Goal: Obtain resource: Obtain resource

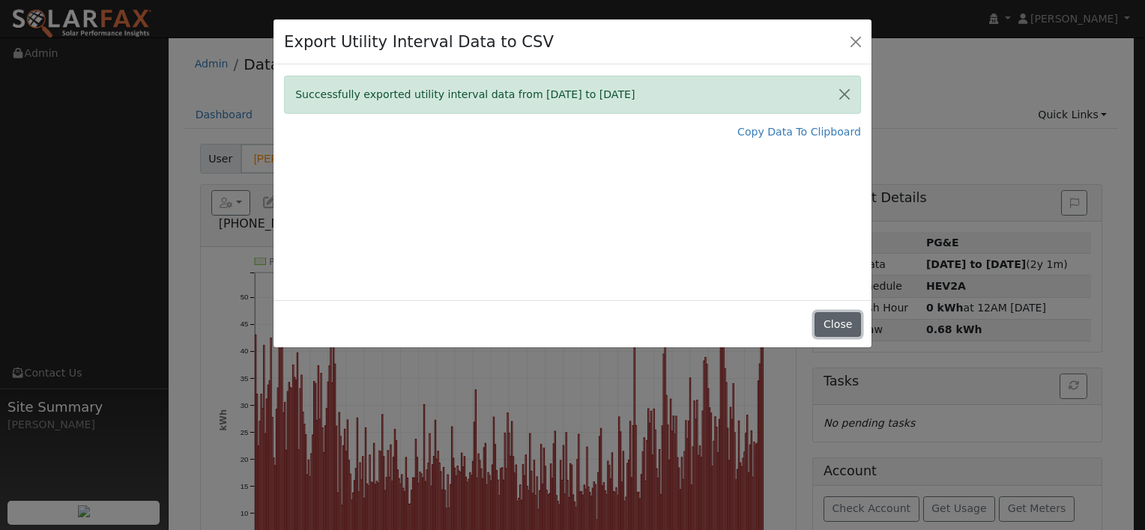
click at [838, 321] on button "Close" at bounding box center [837, 324] width 46 height 25
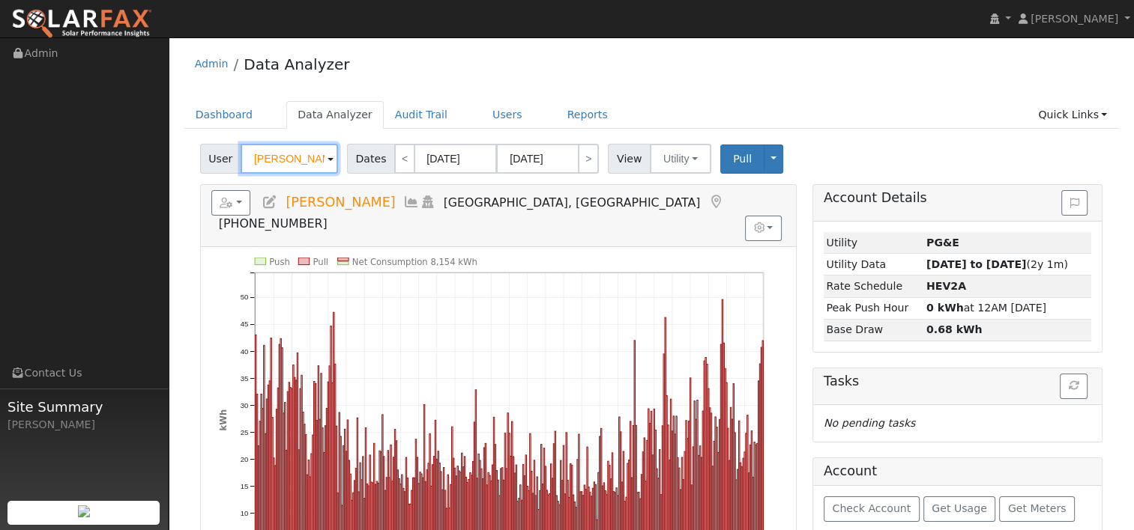
paste input "[PERSON_NAME]"
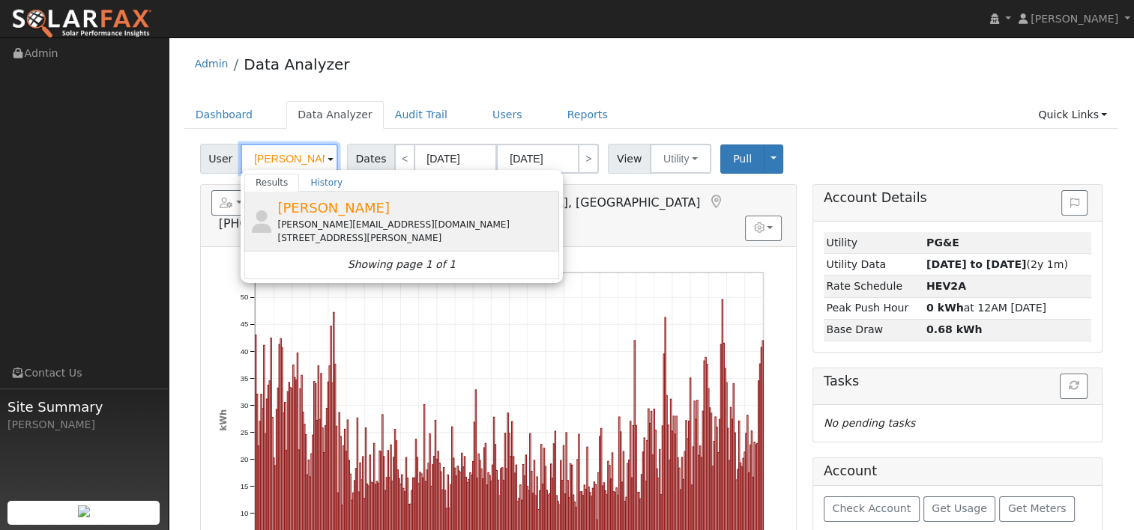
type input "[PERSON_NAME]"
click at [321, 211] on span "[PERSON_NAME]" at bounding box center [333, 208] width 112 height 16
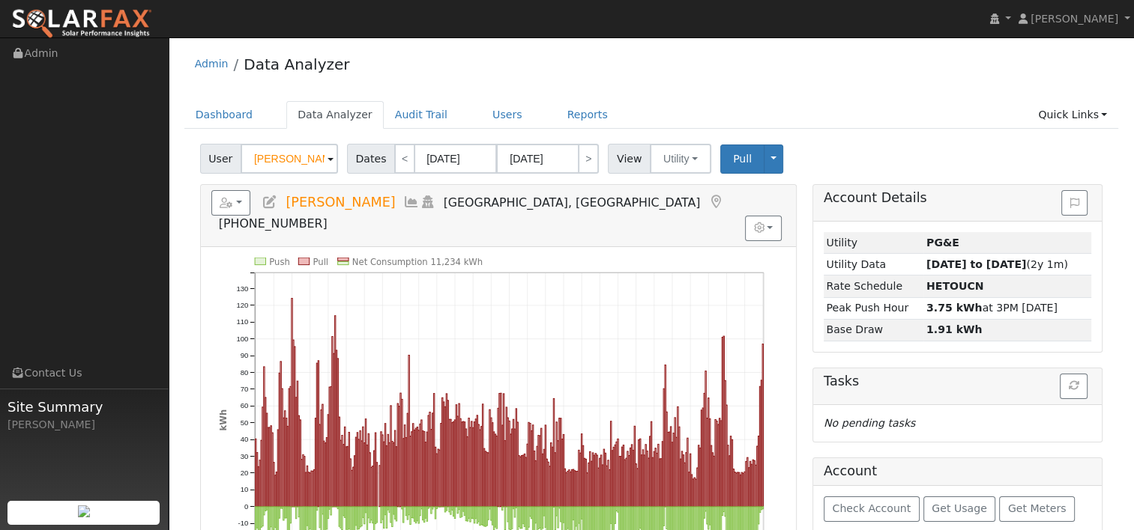
scroll to position [75, 0]
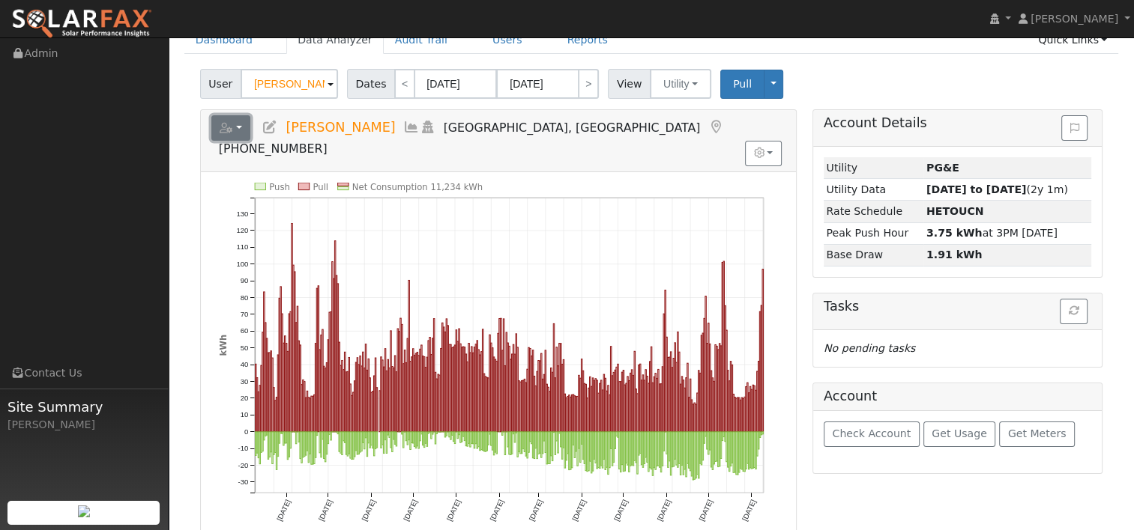
click at [237, 122] on button "button" at bounding box center [231, 127] width 40 height 25
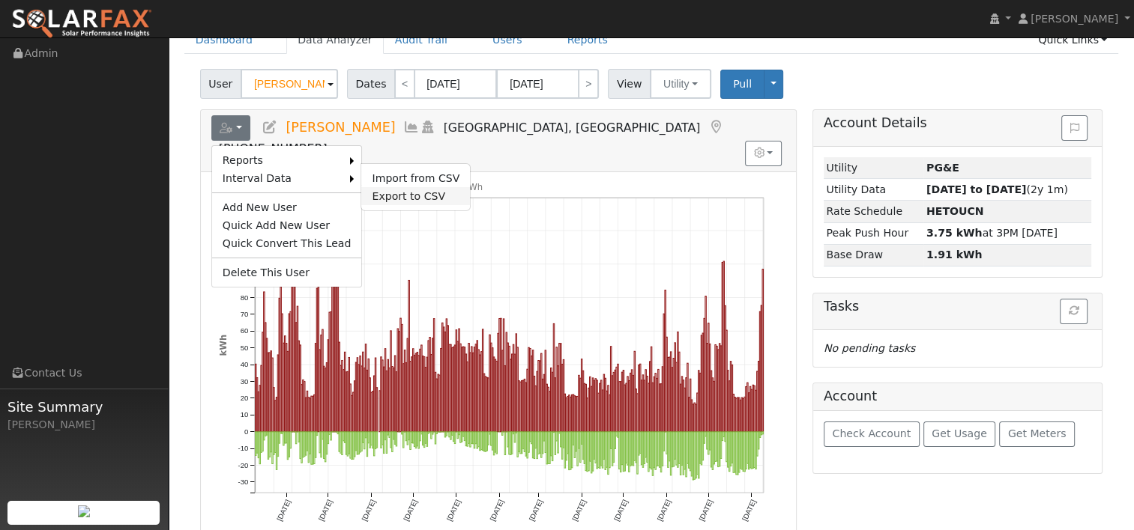
click at [398, 198] on link "Export to CSV" at bounding box center [415, 196] width 109 height 18
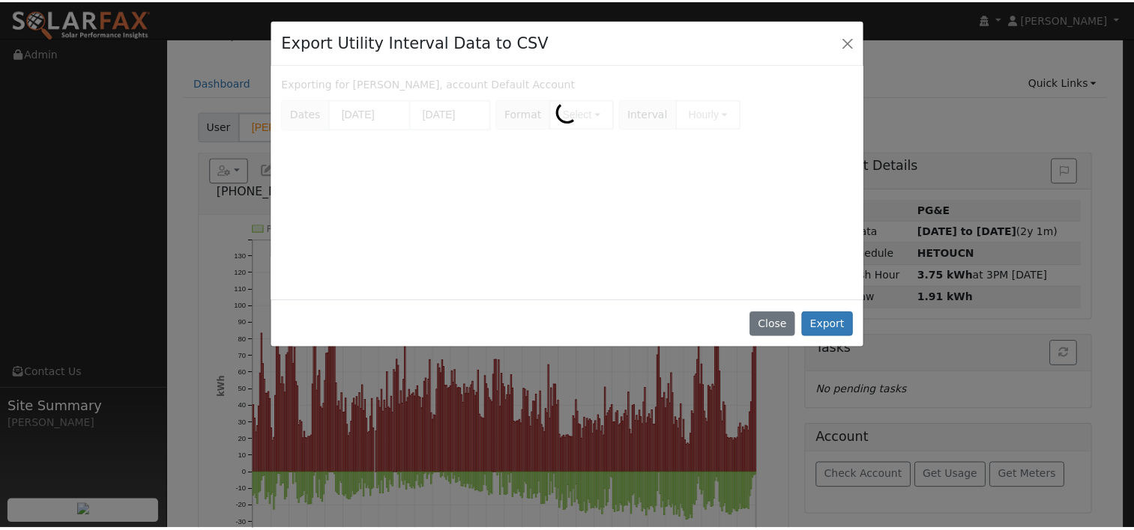
scroll to position [0, 0]
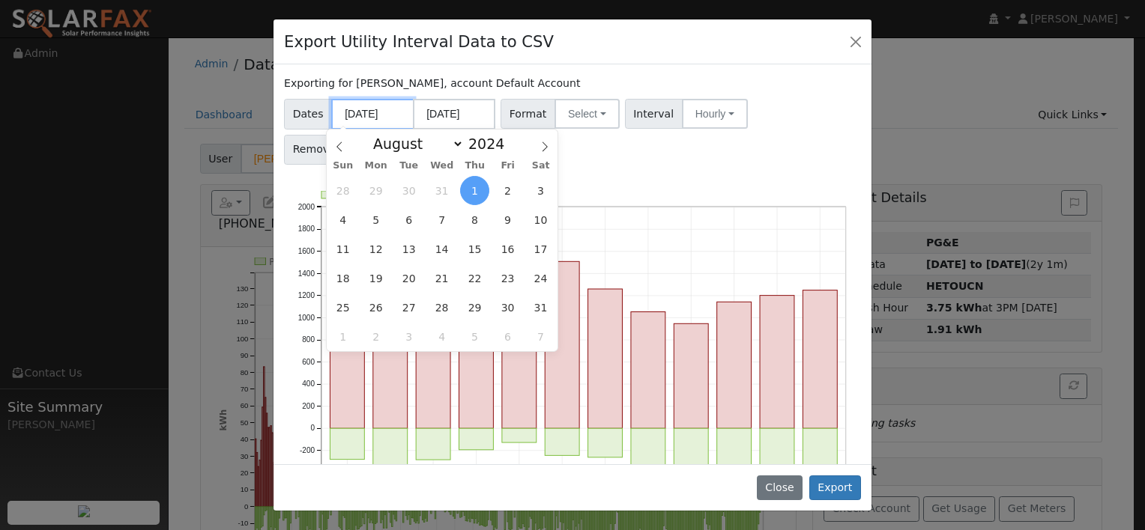
click at [386, 118] on input "[DATE]" at bounding box center [372, 114] width 82 height 31
click at [541, 211] on span "10" at bounding box center [540, 219] width 29 height 29
type input "[DATE]"
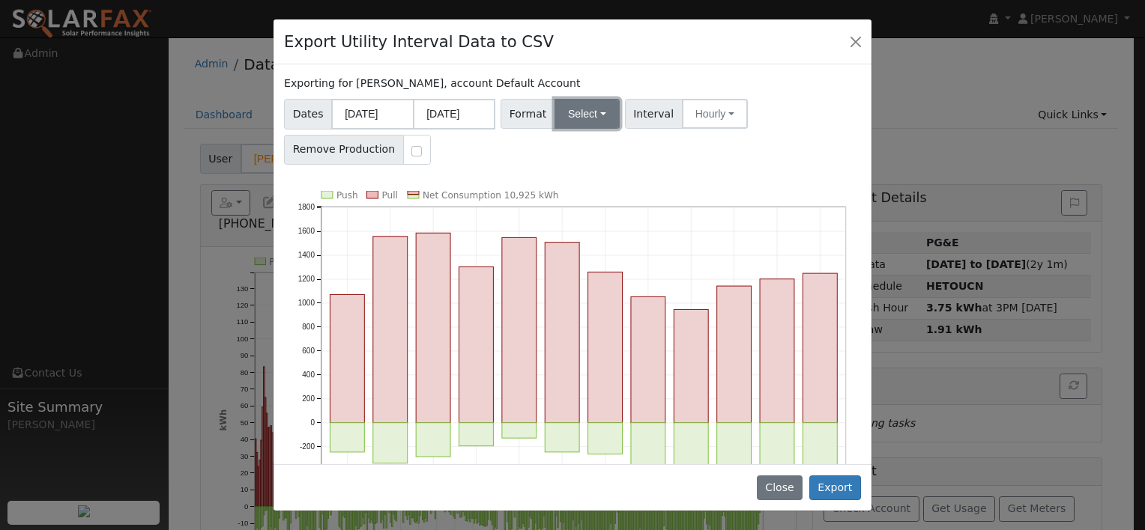
click at [566, 116] on button "Select" at bounding box center [586, 114] width 65 height 30
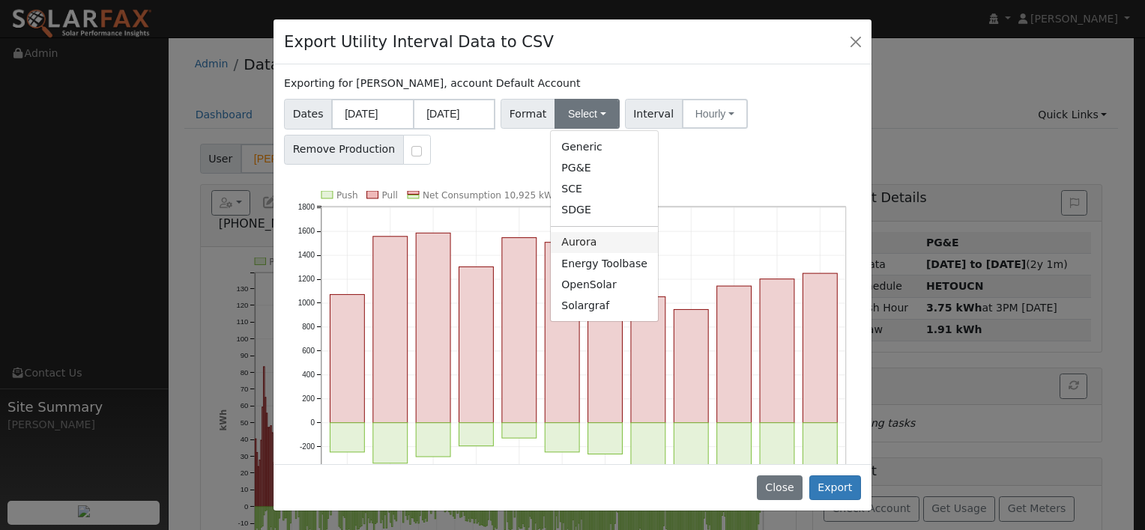
click at [594, 240] on link "Aurora" at bounding box center [604, 242] width 107 height 21
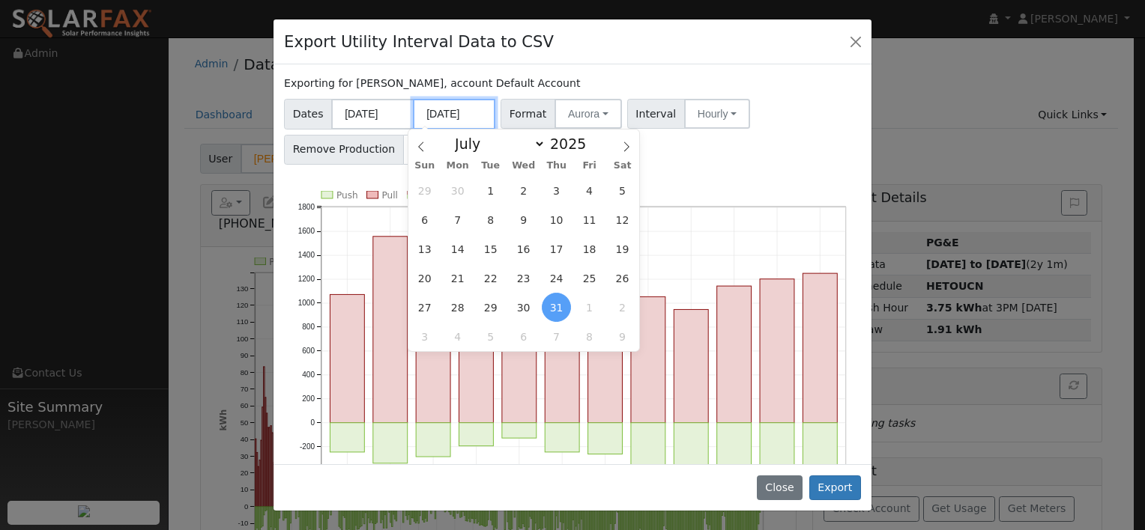
click at [467, 112] on input "[DATE]" at bounding box center [454, 114] width 82 height 31
click at [621, 148] on icon at bounding box center [626, 147] width 10 height 10
select select "7"
click at [621, 217] on span "9" at bounding box center [622, 219] width 29 height 29
type input "[DATE]"
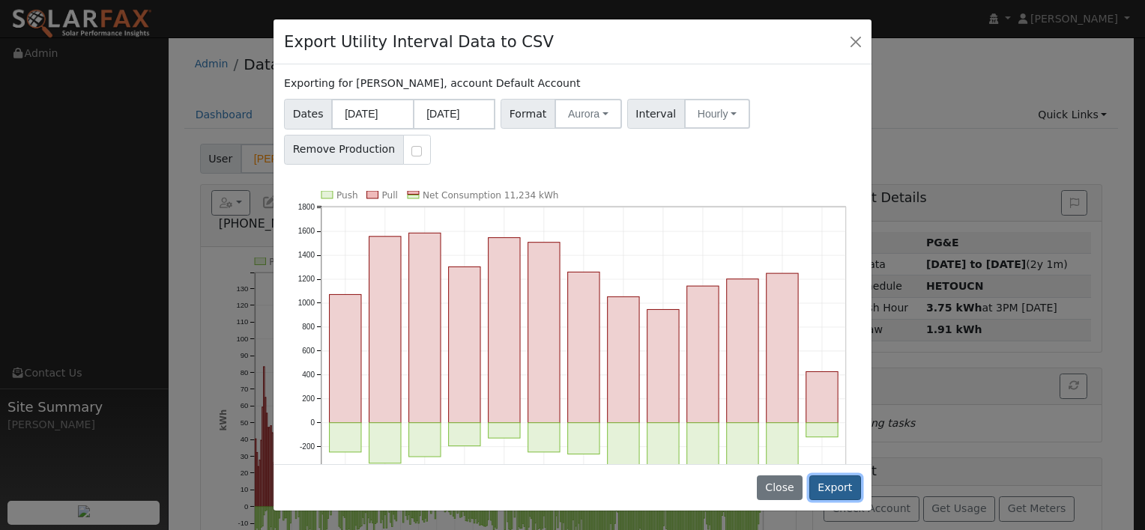
click at [840, 485] on button "Export" at bounding box center [835, 488] width 52 height 25
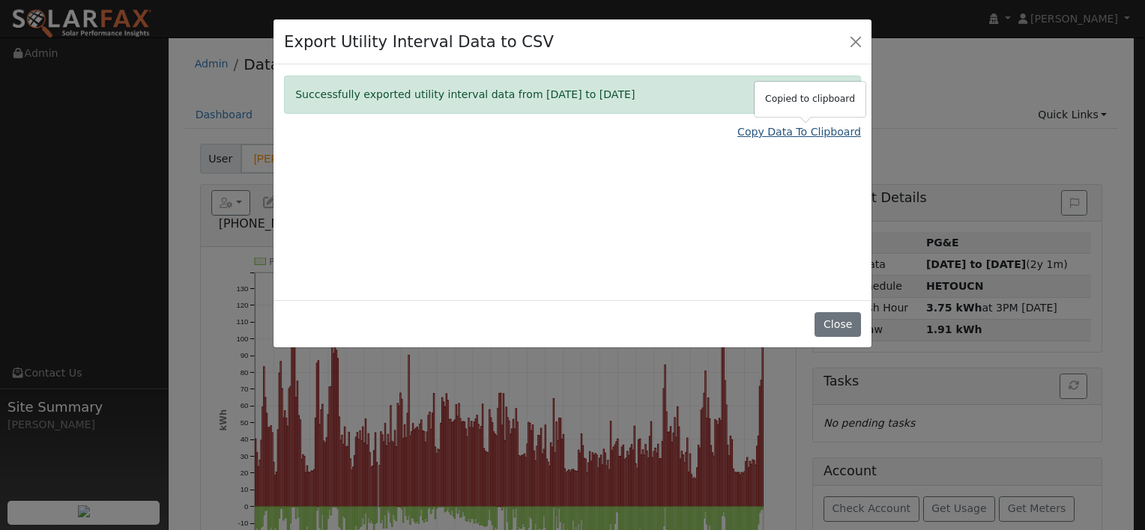
click at [761, 132] on link "Copy Data To Clipboard" at bounding box center [799, 132] width 124 height 16
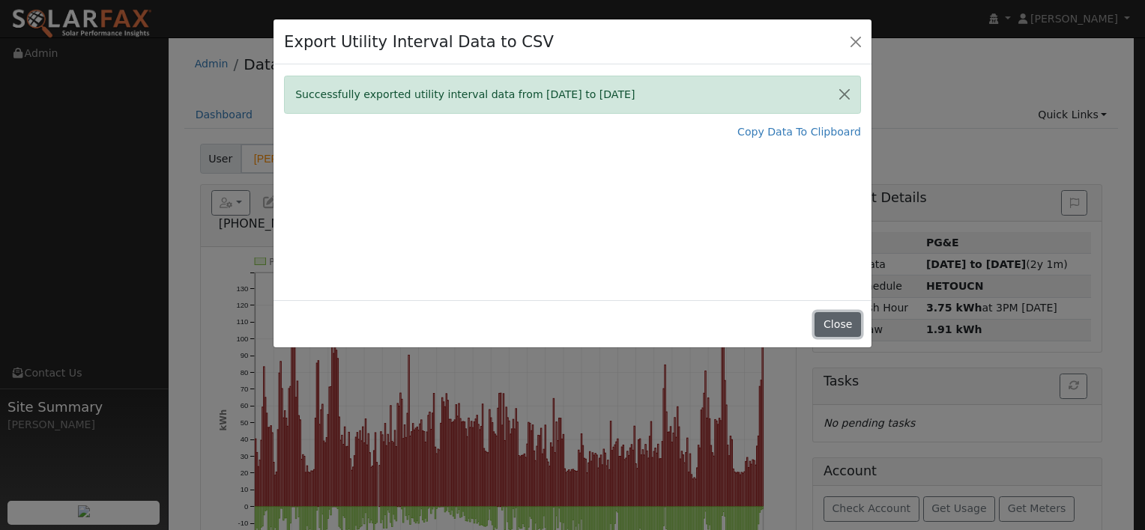
click at [836, 320] on button "Close" at bounding box center [837, 324] width 46 height 25
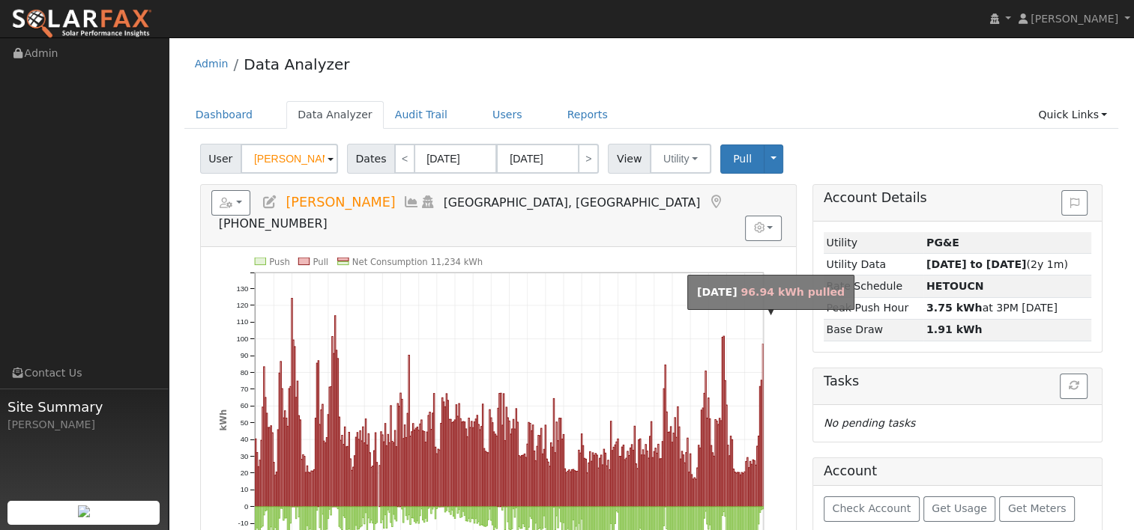
click at [762, 344] on rect "onclick=""" at bounding box center [762, 425] width 1 height 163
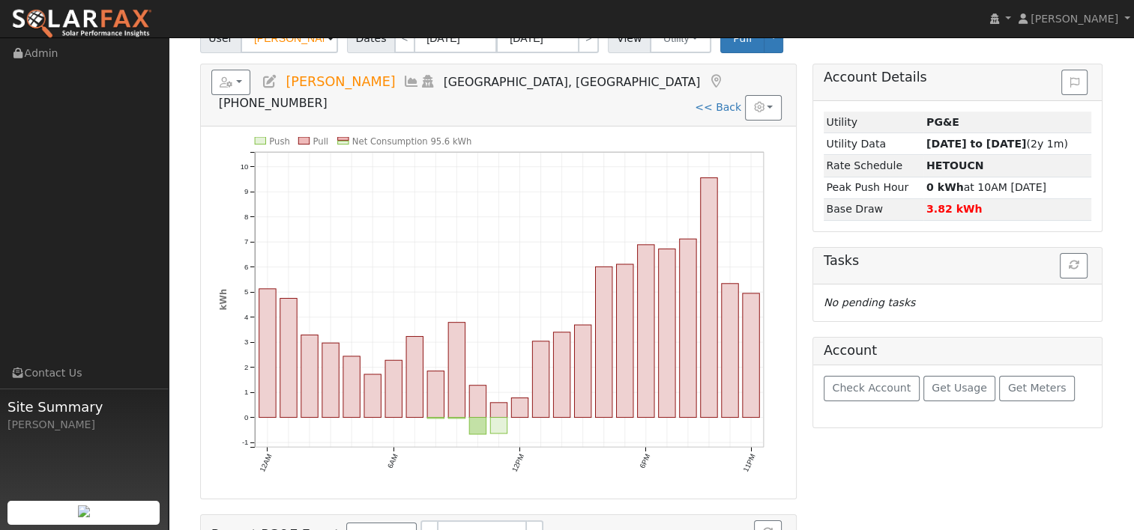
scroll to position [84, 0]
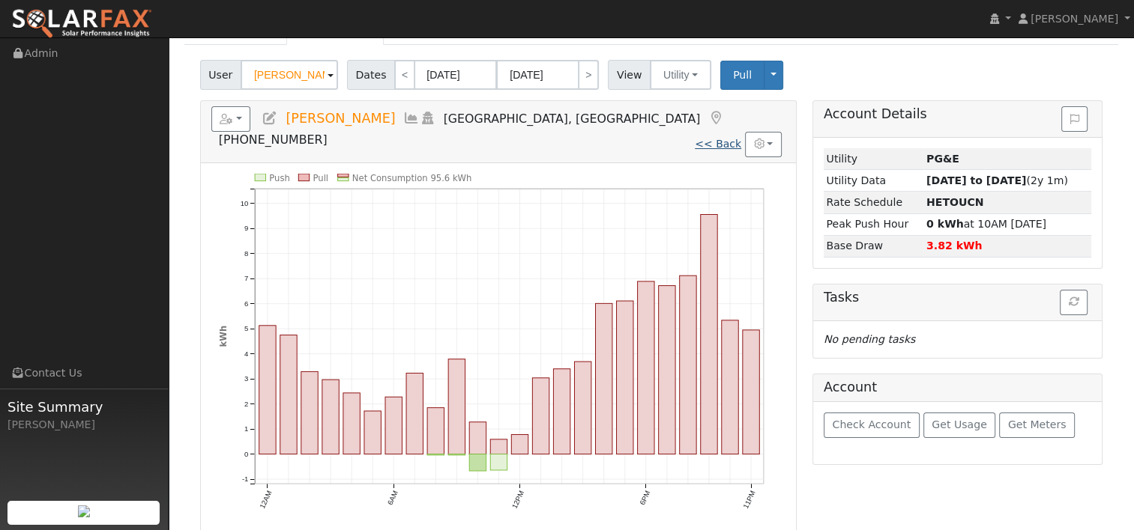
click at [727, 138] on link "<< Back" at bounding box center [718, 144] width 46 height 12
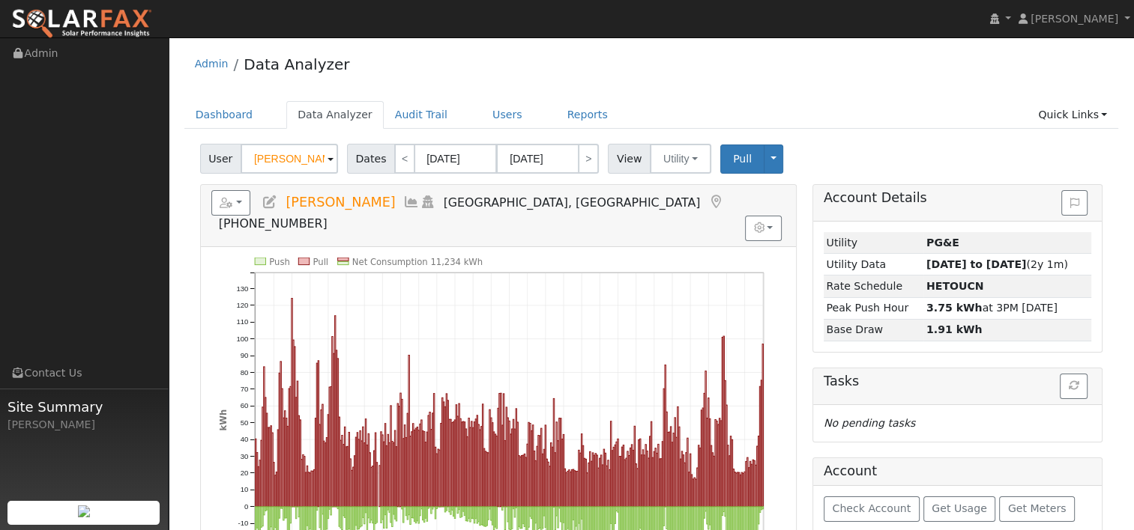
scroll to position [150, 0]
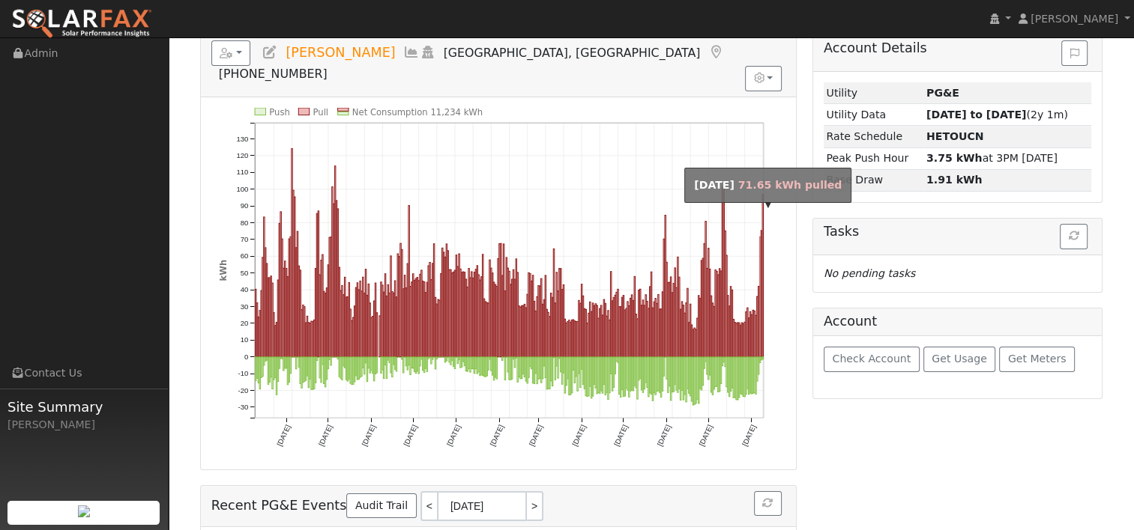
click at [759, 237] on rect "onclick=""" at bounding box center [759, 297] width 1 height 121
type input "[DATE]"
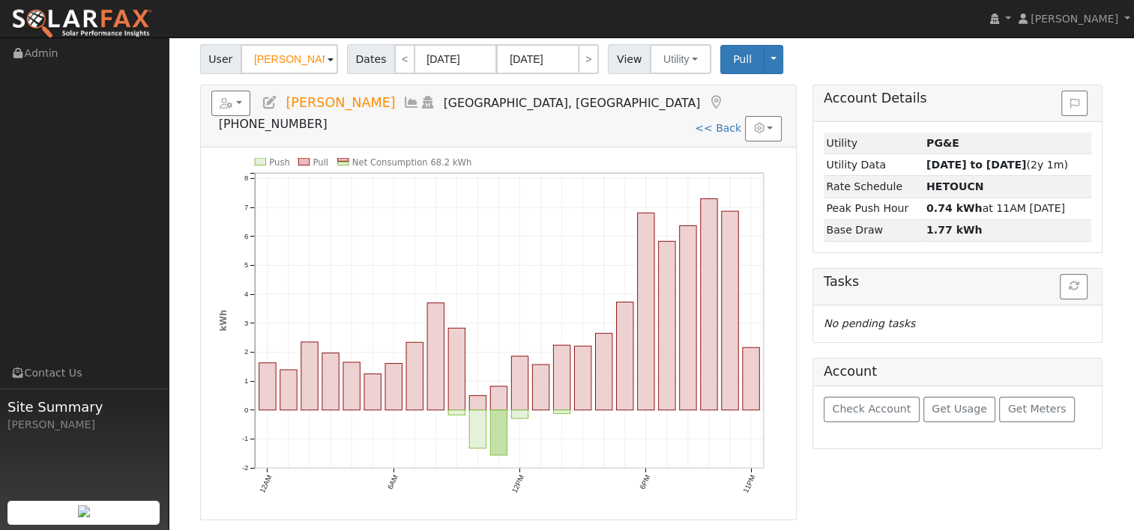
scroll to position [75, 0]
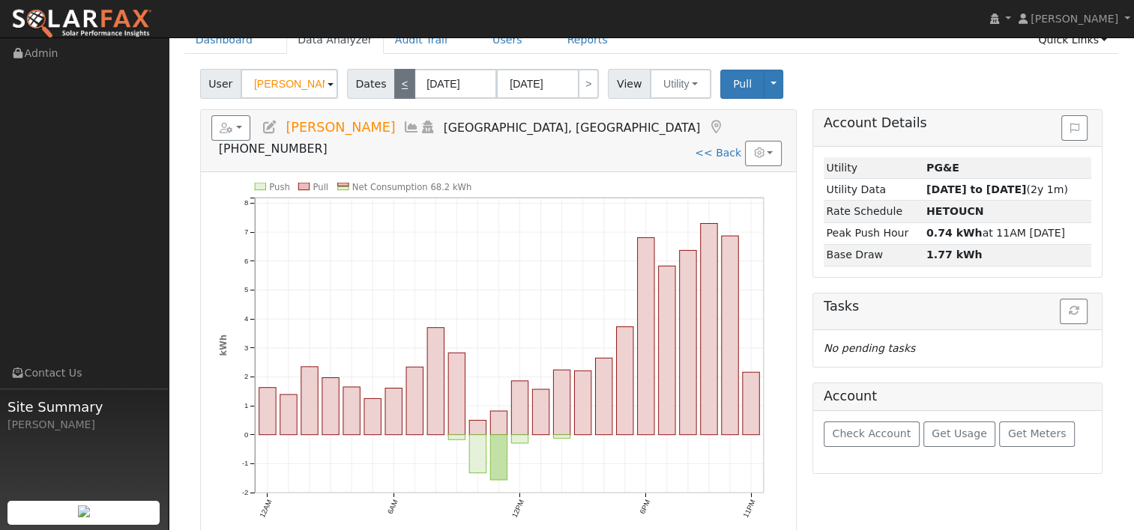
click at [394, 84] on link "<" at bounding box center [404, 84] width 21 height 30
type input "[DATE]"
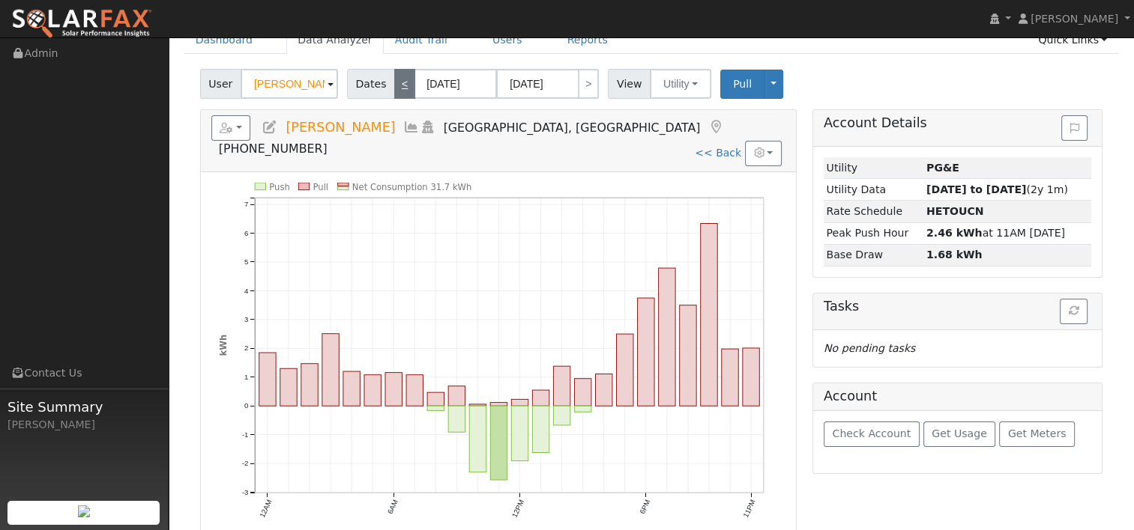
click at [400, 84] on link "<" at bounding box center [404, 84] width 21 height 30
type input "[DATE]"
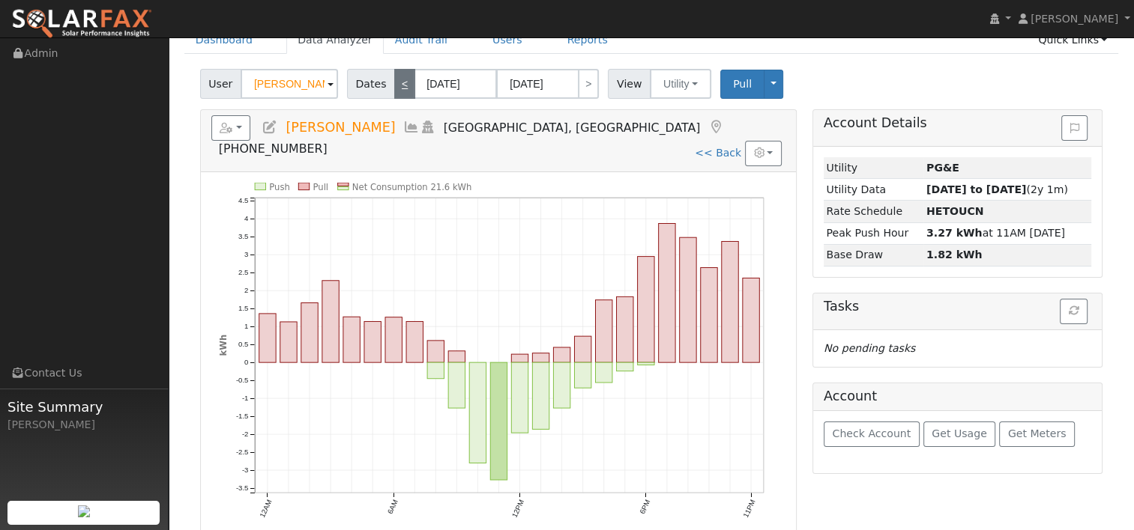
scroll to position [0, 0]
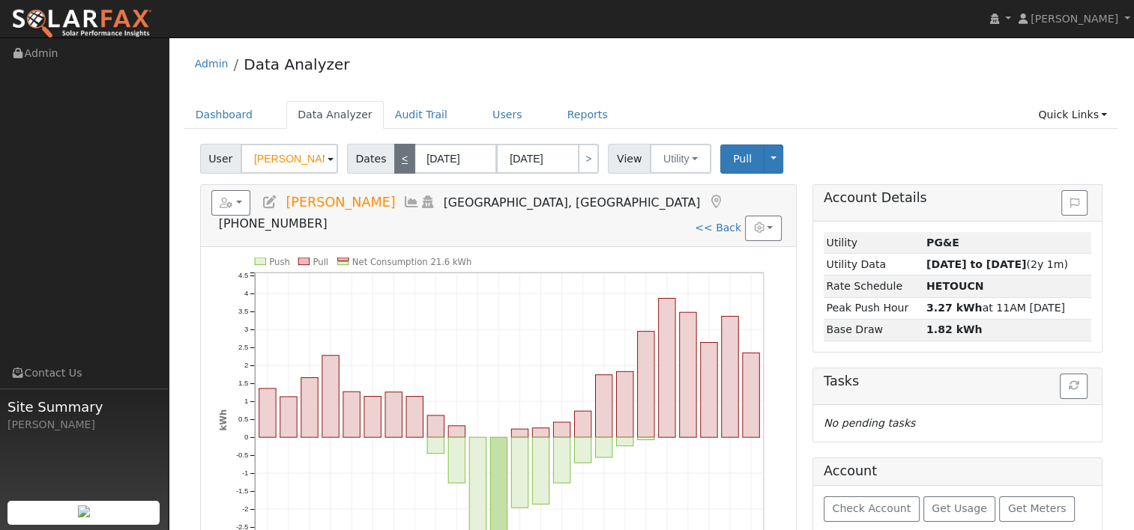
click at [400, 84] on div "Admin Data Analyzer" at bounding box center [651, 68] width 934 height 46
click at [394, 156] on link "<" at bounding box center [404, 159] width 21 height 30
type input "[DATE]"
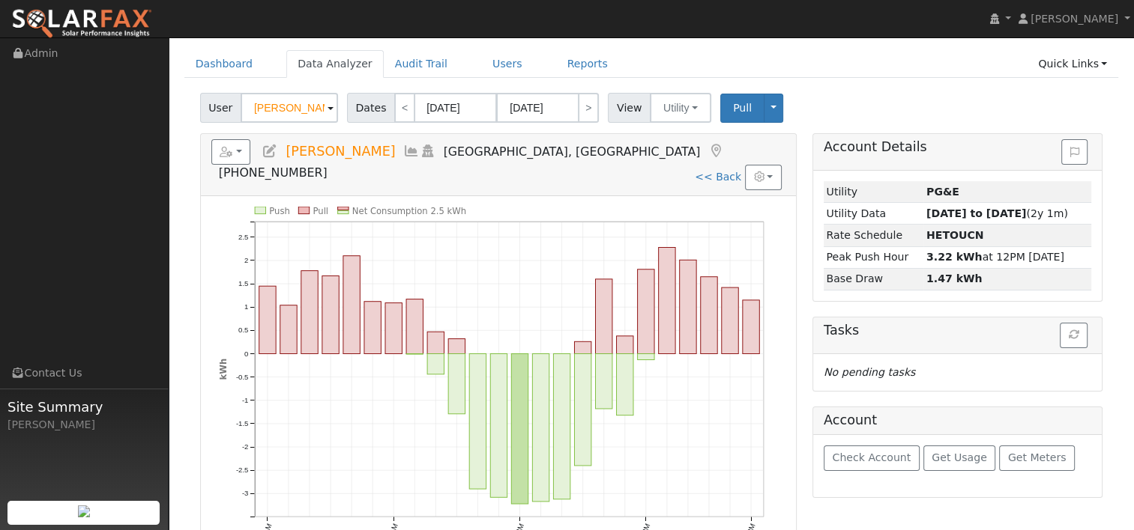
scroll to position [75, 0]
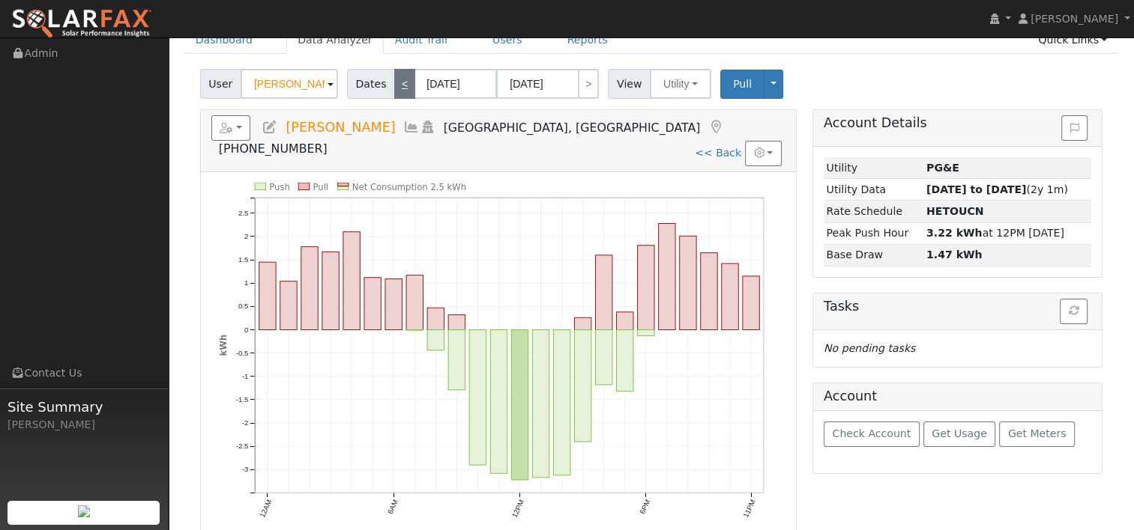
click at [400, 77] on link "<" at bounding box center [404, 84] width 21 height 30
type input "[DATE]"
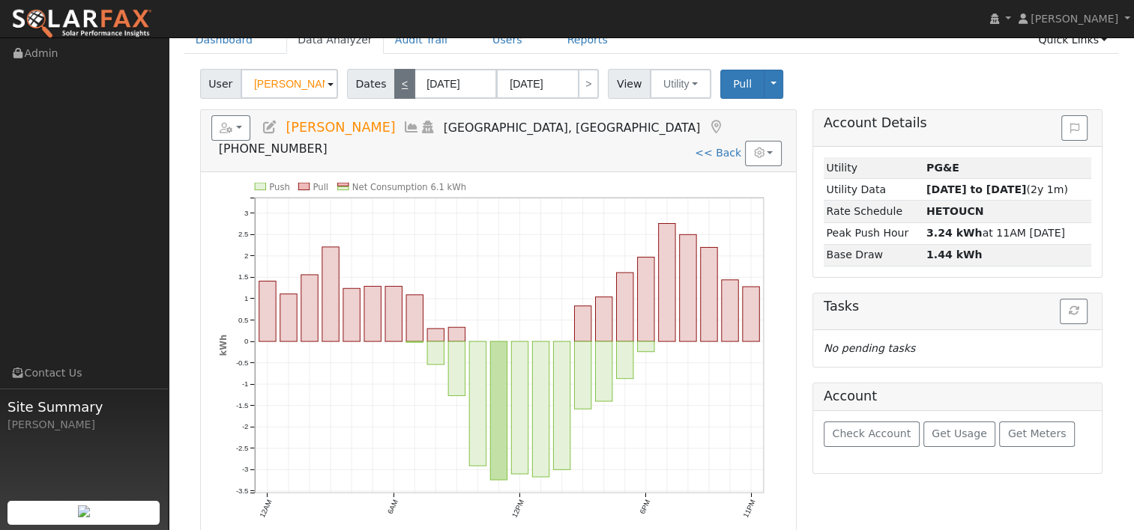
click at [398, 85] on link "<" at bounding box center [404, 84] width 21 height 30
type input "[DATE]"
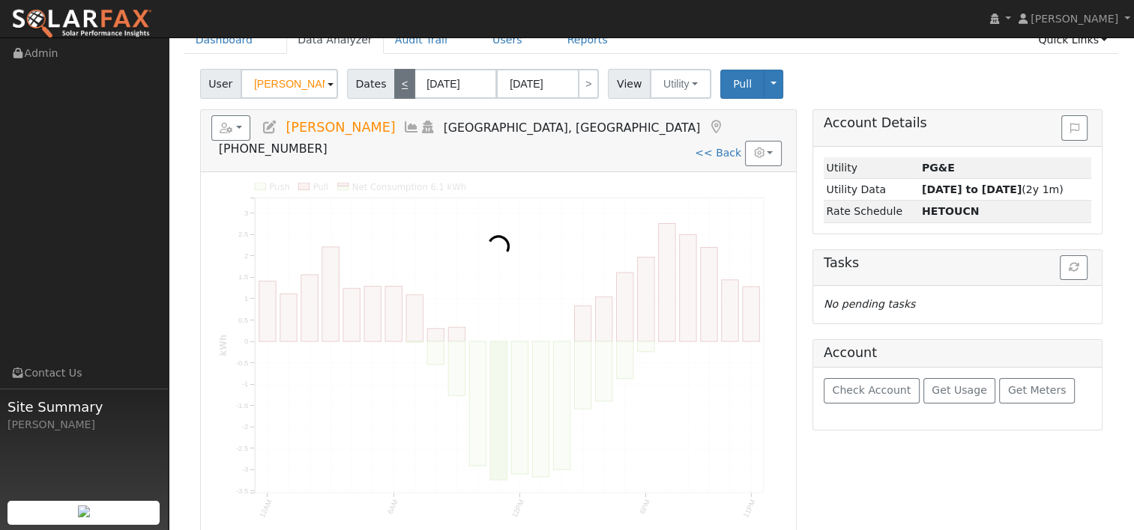
scroll to position [0, 0]
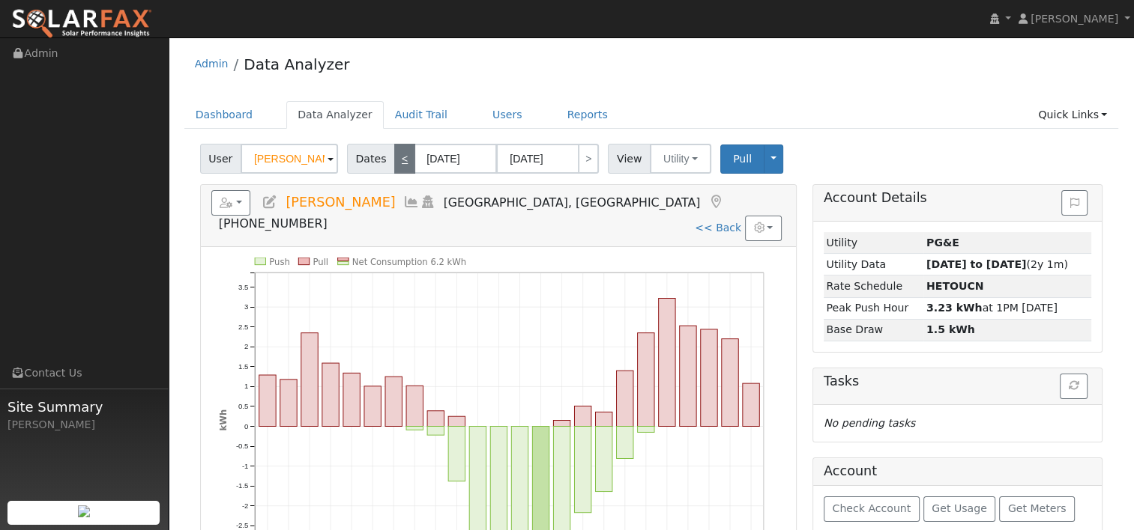
click at [397, 156] on link "<" at bounding box center [404, 159] width 21 height 30
type input "[DATE]"
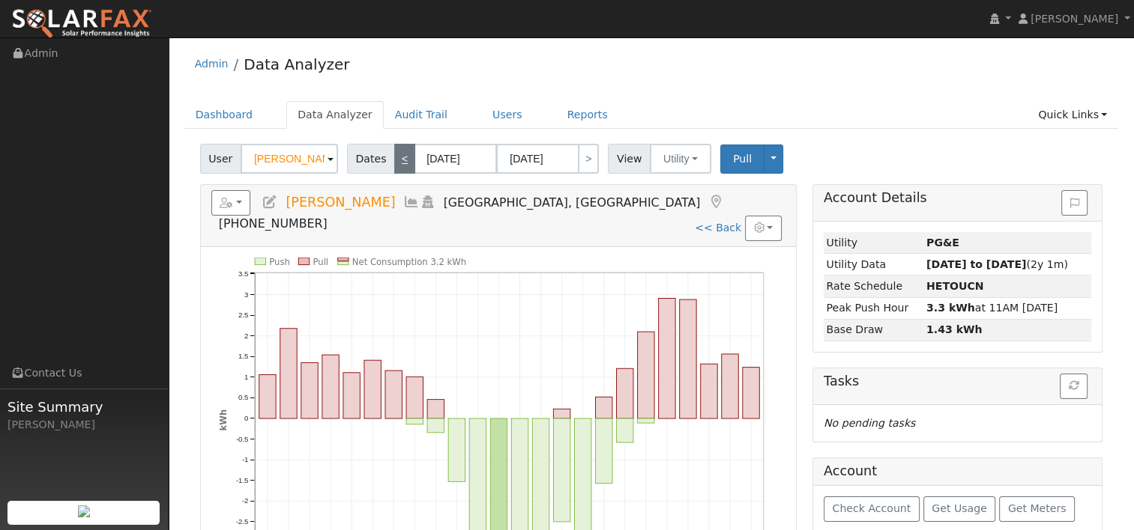
click at [397, 156] on link "<" at bounding box center [404, 159] width 21 height 30
type input "[DATE]"
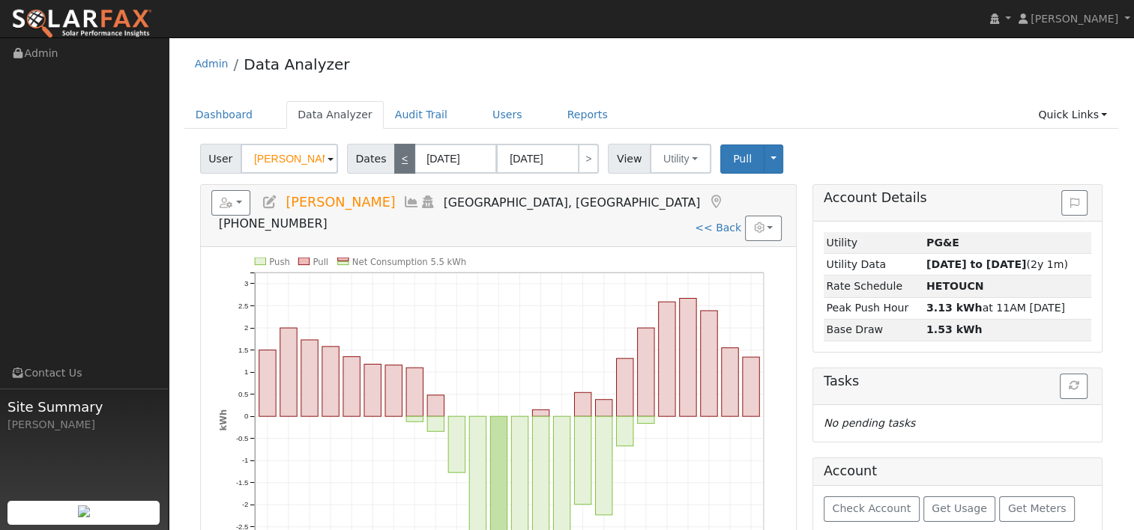
click at [397, 156] on link "<" at bounding box center [404, 159] width 21 height 30
type input "[DATE]"
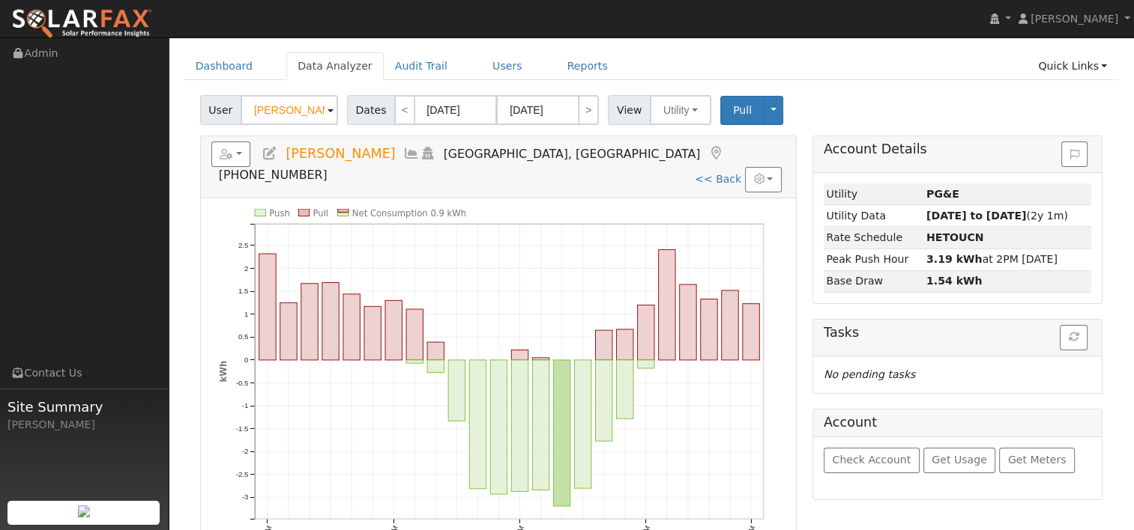
scroll to position [75, 0]
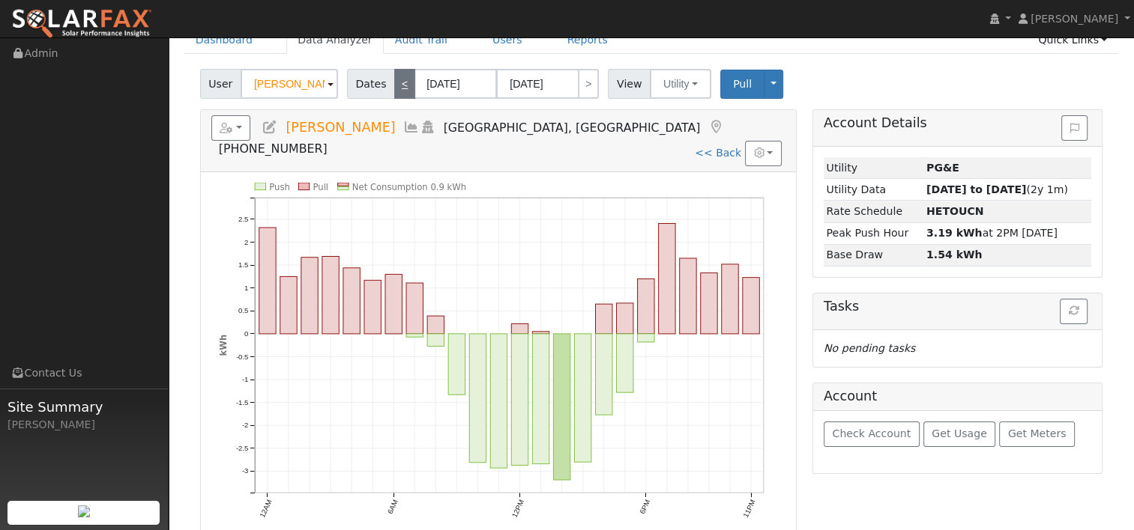
click at [394, 78] on link "<" at bounding box center [404, 84] width 21 height 30
type input "[DATE]"
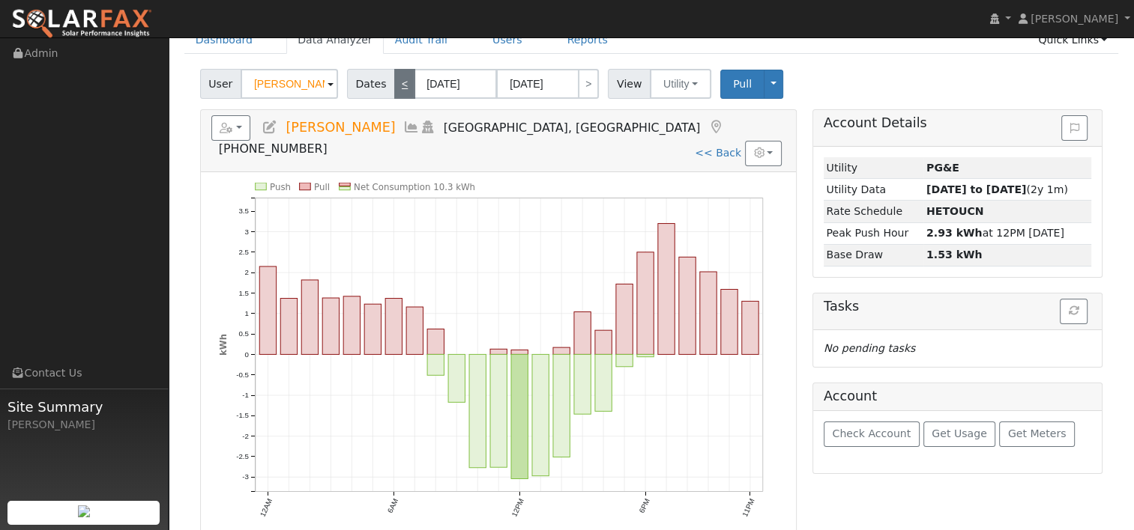
scroll to position [0, 0]
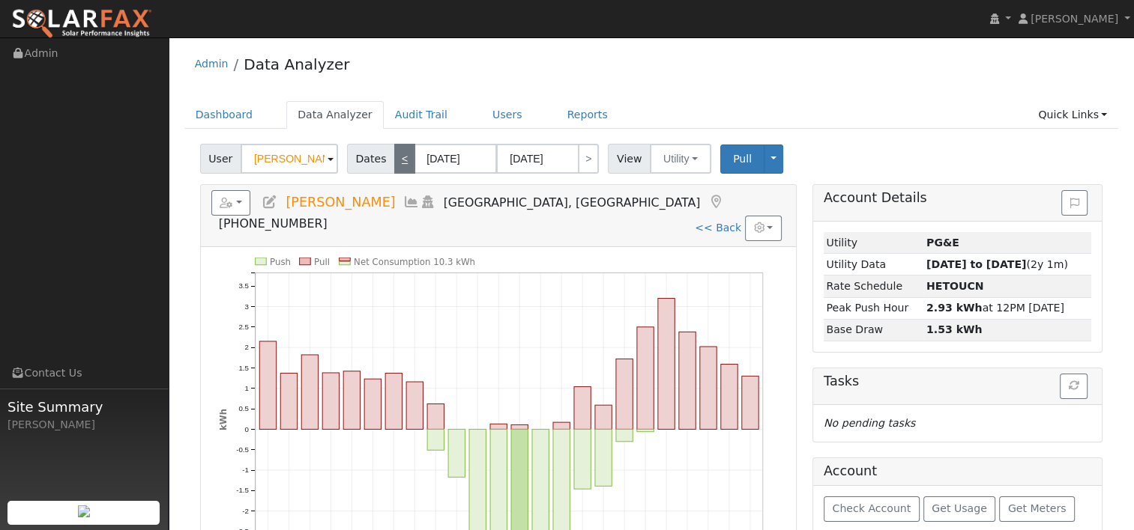
click at [397, 162] on link "<" at bounding box center [404, 159] width 21 height 30
type input "[DATE]"
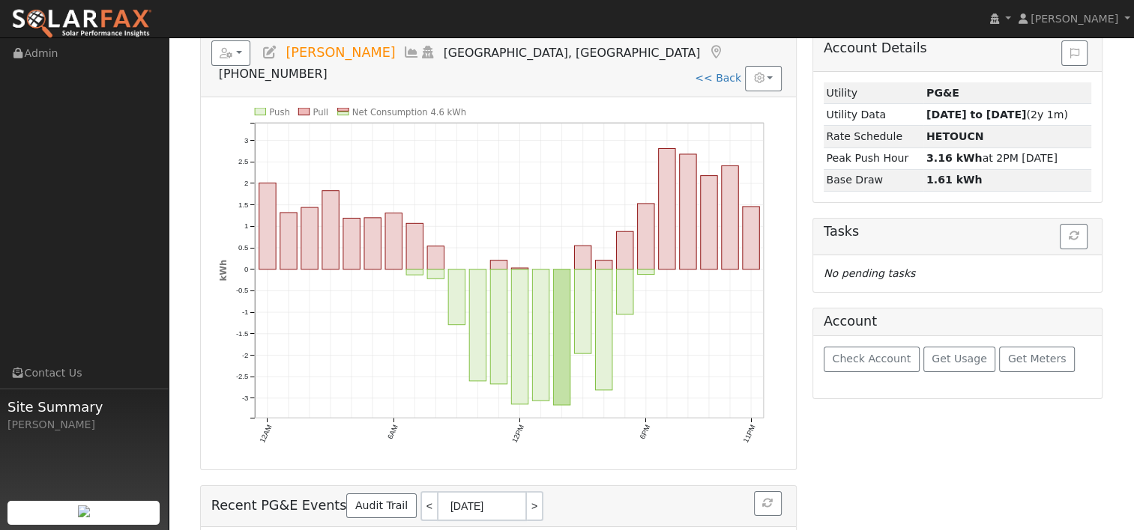
scroll to position [75, 0]
